Goal: Information Seeking & Learning: Learn about a topic

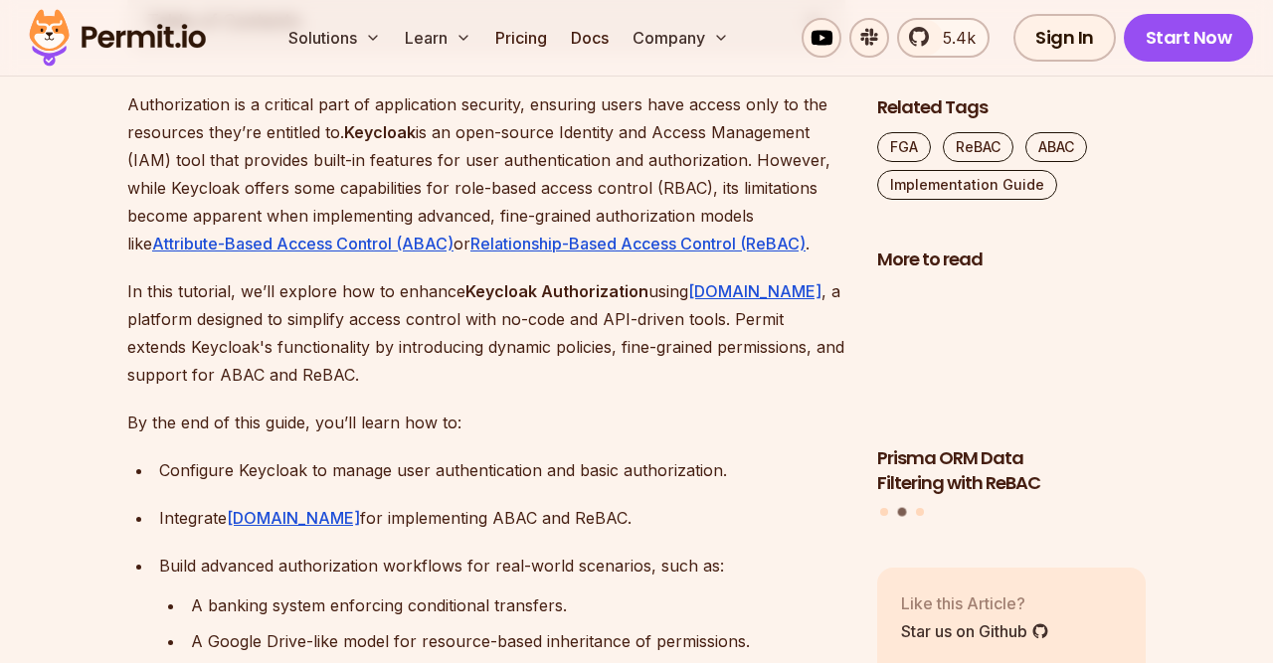
scroll to position [1192, 0]
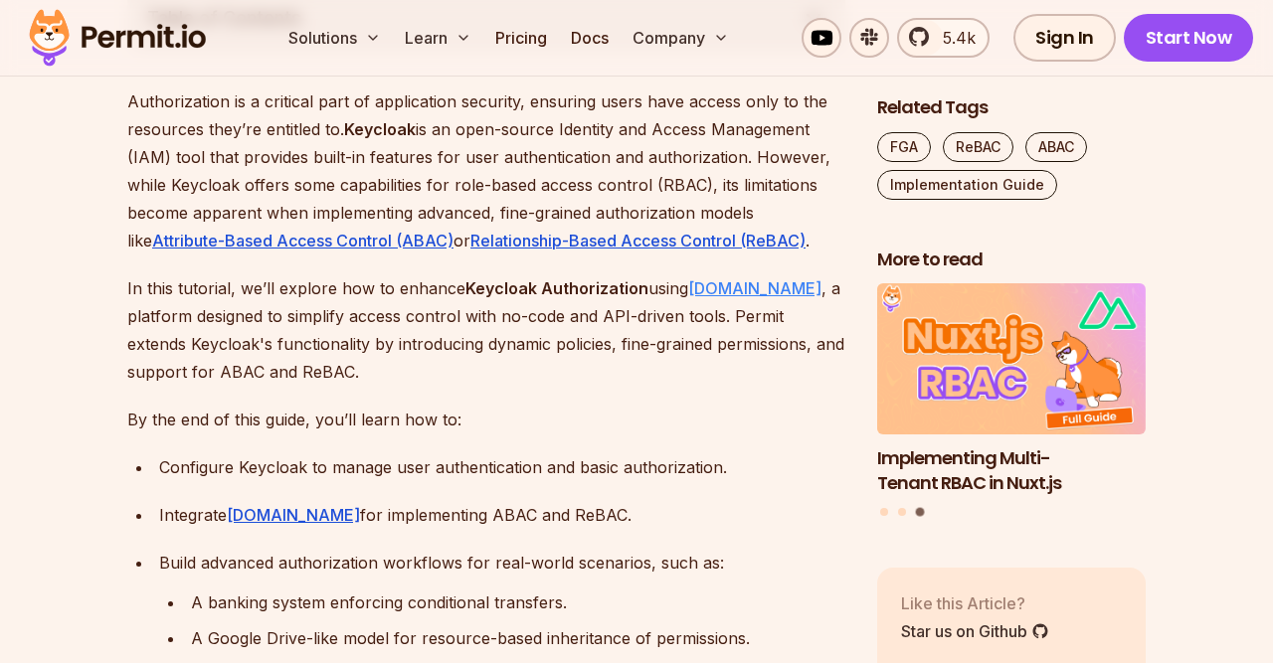
click at [725, 281] on link "[DOMAIN_NAME]" at bounding box center [754, 289] width 133 height 20
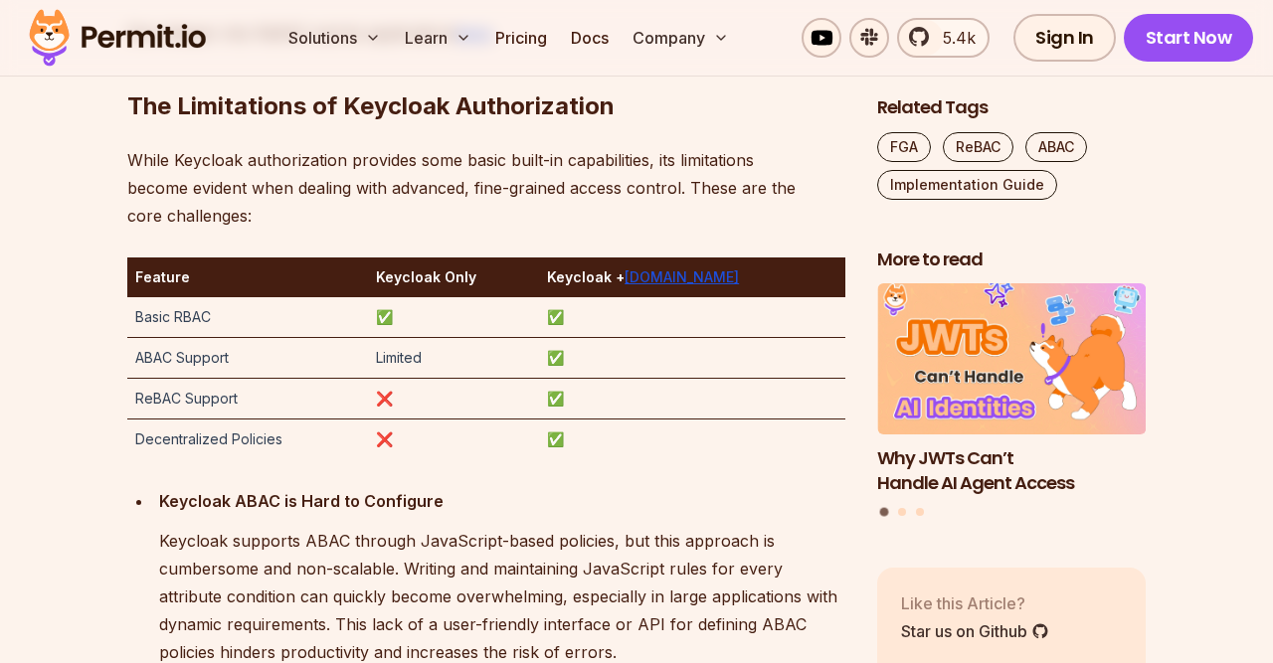
scroll to position [3349, 0]
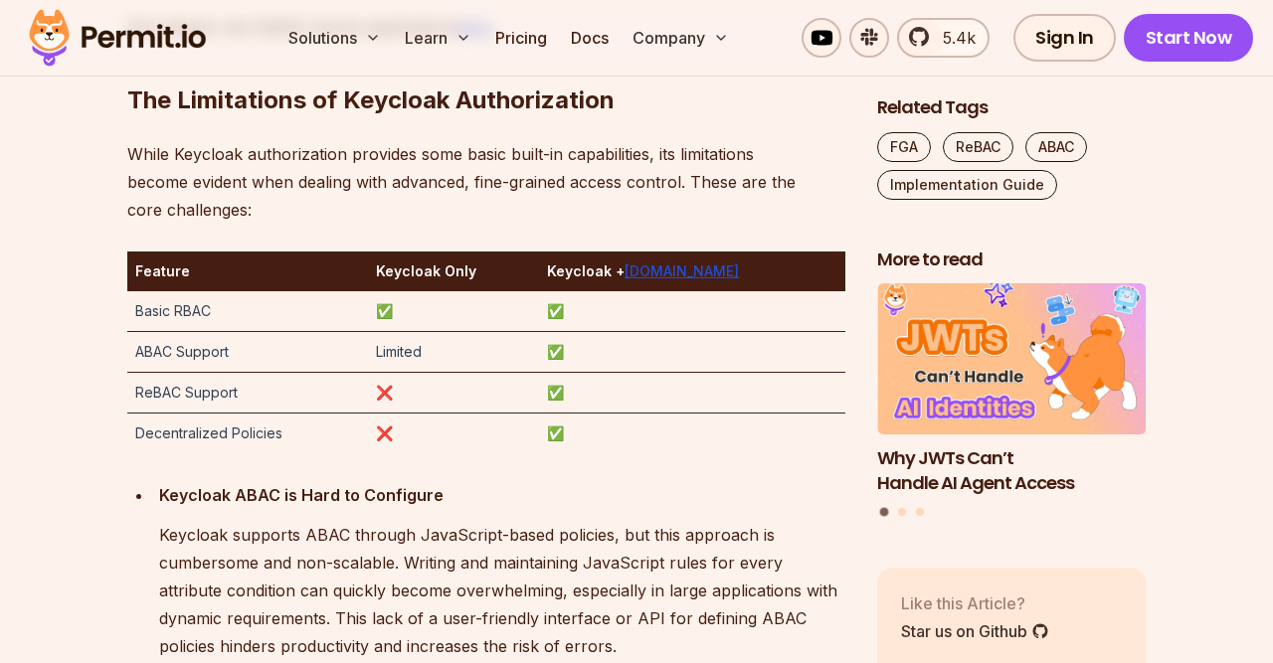
click at [184, 307] on td "Basic RBAC" at bounding box center [247, 311] width 241 height 41
click at [138, 308] on td "Basic RBAC" at bounding box center [247, 311] width 241 height 41
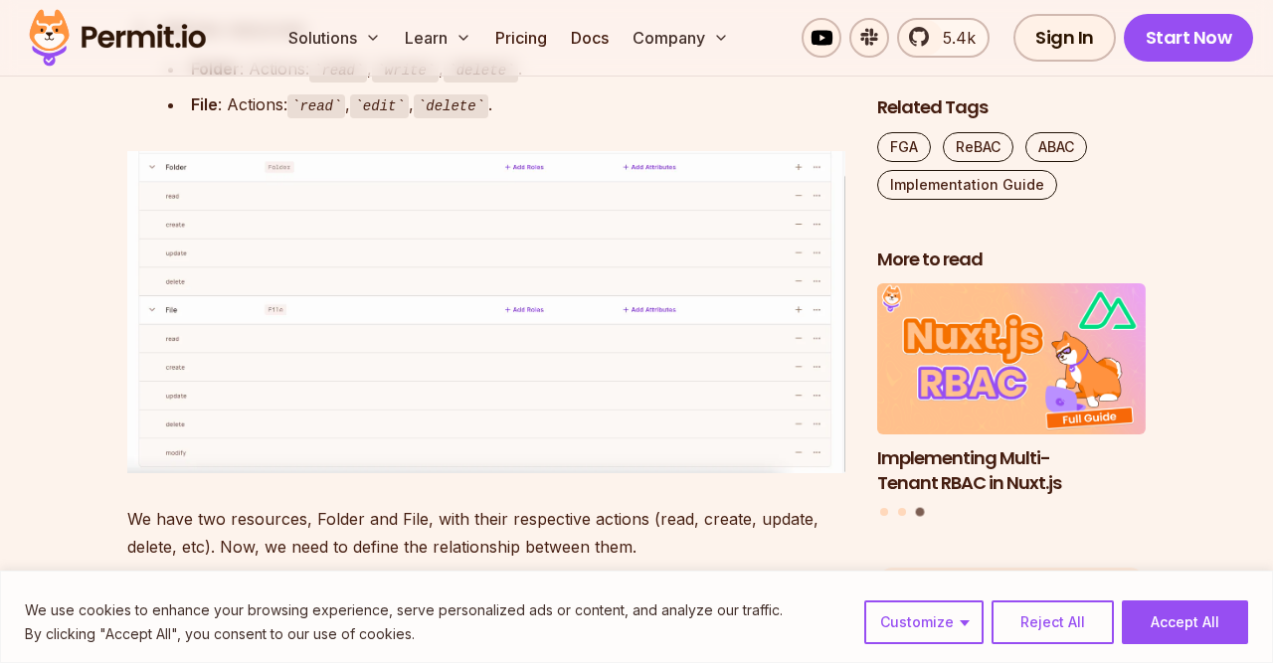
scroll to position [14917, 0]
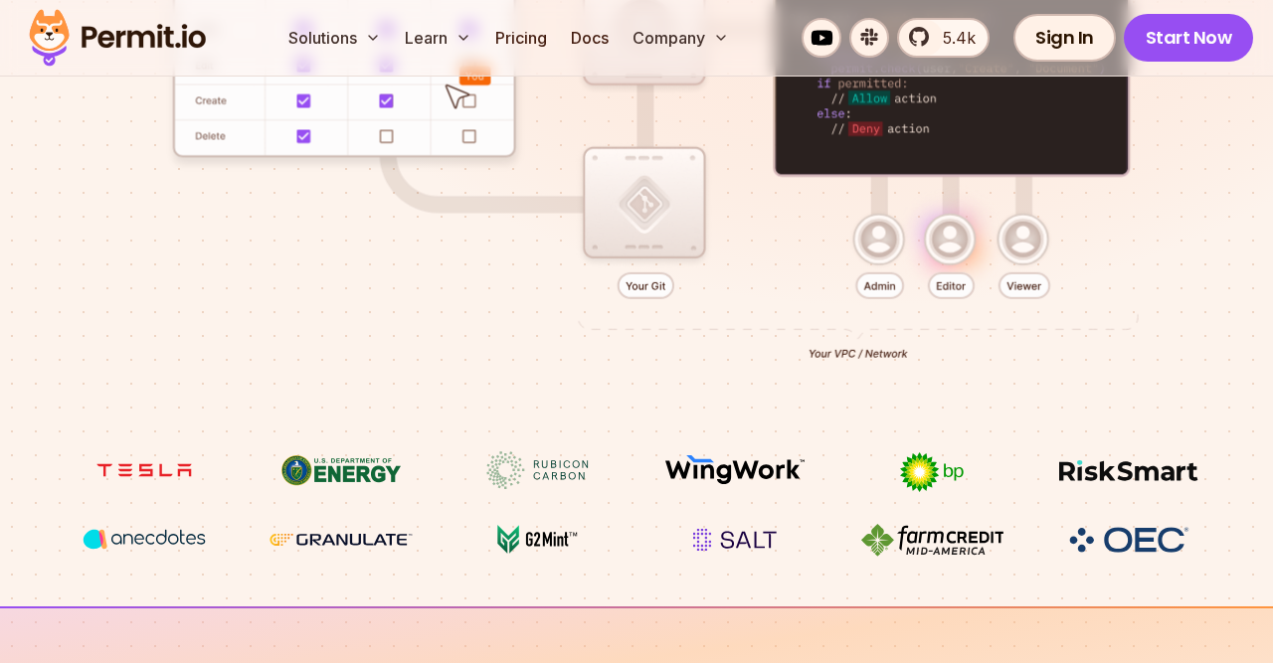
scroll to position [636, 0]
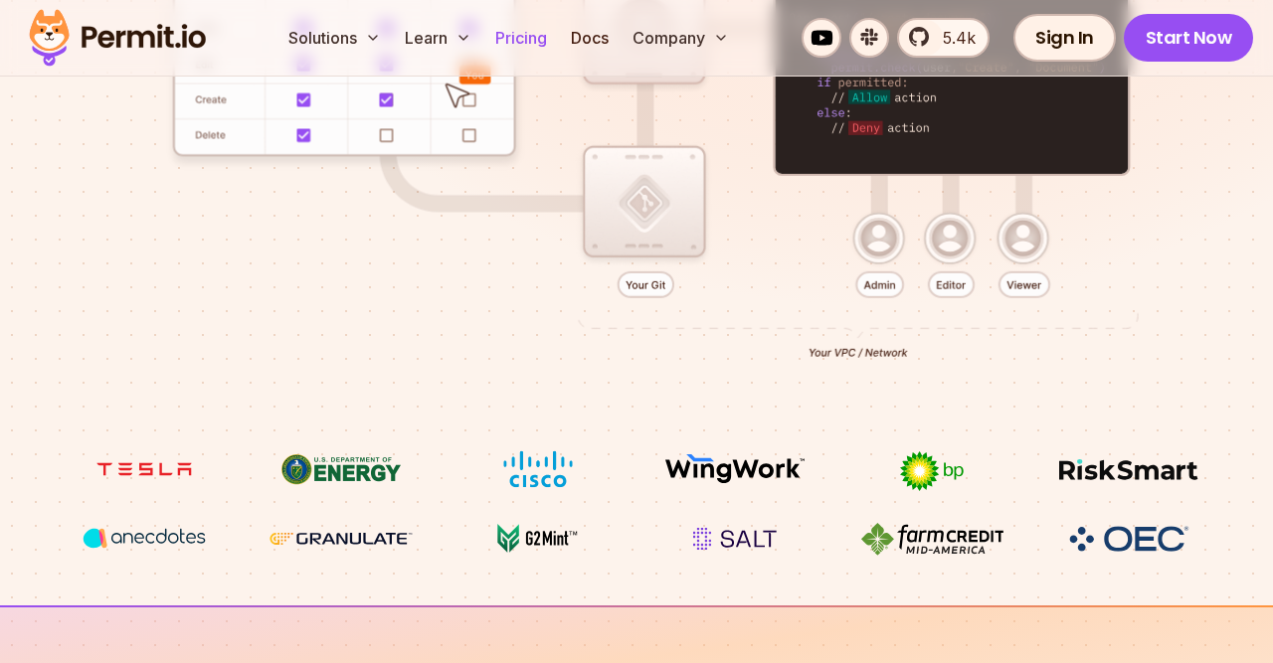
click at [530, 37] on link "Pricing" at bounding box center [521, 38] width 68 height 40
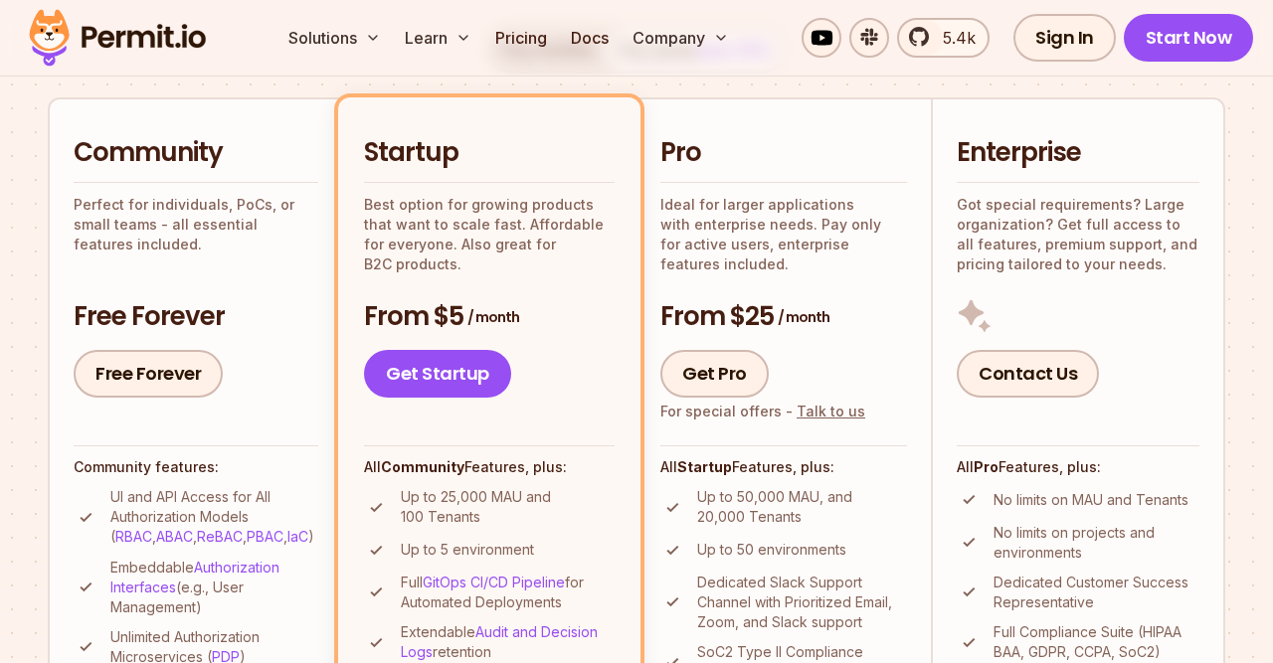
scroll to position [436, 0]
